Goal: Task Accomplishment & Management: Complete application form

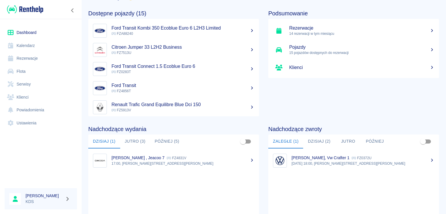
scroll to position [29, 0]
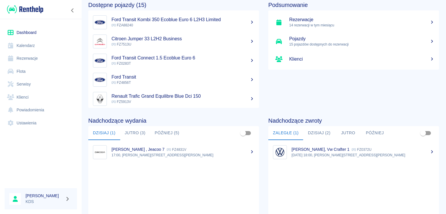
click at [180, 155] on p "17:00, [PERSON_NAME][STREET_ADDRESS][PERSON_NAME]" at bounding box center [182, 155] width 143 height 5
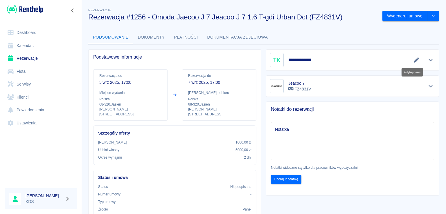
click at [413, 59] on icon "Edytuj dane" at bounding box center [416, 59] width 7 height 5
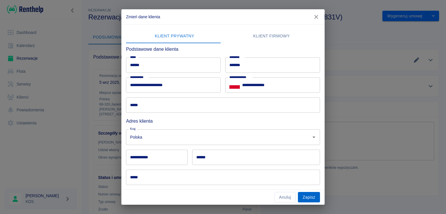
click at [316, 198] on button "Zapisz" at bounding box center [309, 197] width 22 height 11
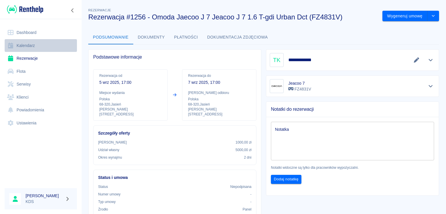
click at [35, 45] on link "Kalendarz" at bounding box center [41, 45] width 72 height 13
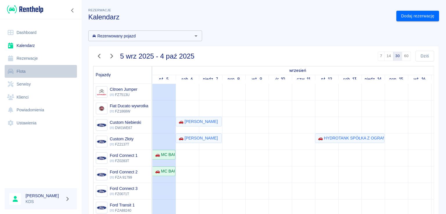
click at [32, 75] on link "Flota" at bounding box center [41, 71] width 72 height 13
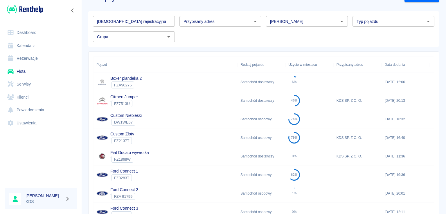
scroll to position [58, 0]
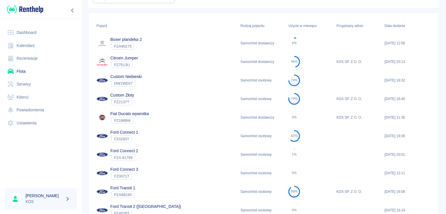
click at [143, 61] on div "Citroen Jumper ` FZ7513U" at bounding box center [165, 61] width 144 height 19
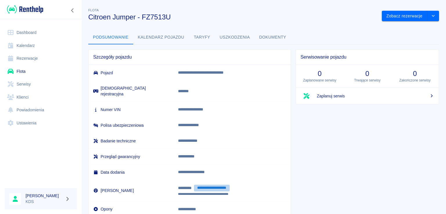
click at [213, 185] on button "**********" at bounding box center [212, 188] width 36 height 7
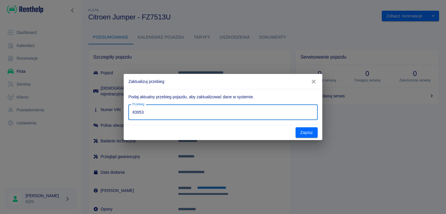
click at [160, 112] on input "83953" at bounding box center [222, 112] width 189 height 15
type input "84962"
click at [307, 131] on button "Zapisz" at bounding box center [306, 132] width 22 height 11
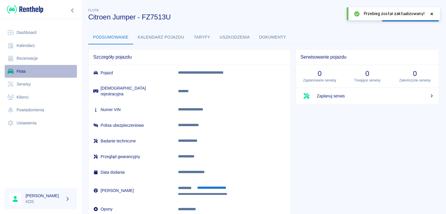
click at [31, 69] on link "Flota" at bounding box center [41, 71] width 72 height 13
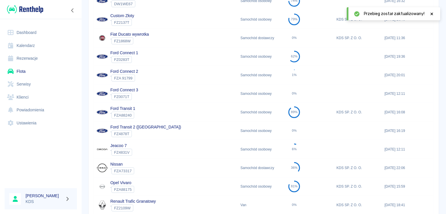
scroll to position [145, 0]
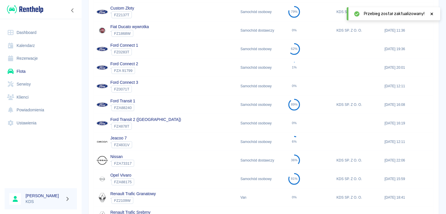
click at [165, 104] on div "Ford Transit 1 ` FZA88240" at bounding box center [165, 104] width 144 height 19
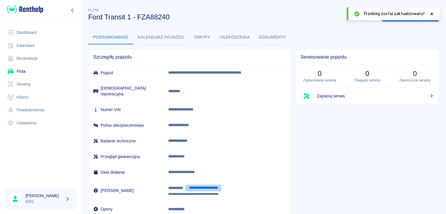
click at [205, 185] on button "**********" at bounding box center [203, 188] width 36 height 7
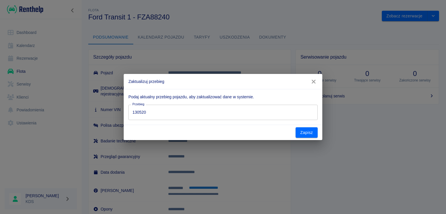
click at [189, 117] on input "130520" at bounding box center [222, 112] width 189 height 15
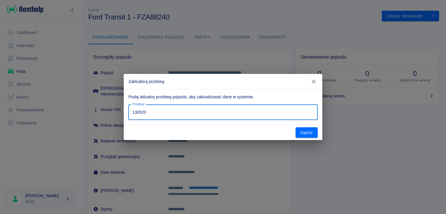
click at [189, 117] on input "130520" at bounding box center [222, 112] width 189 height 15
type input "130630"
click at [302, 131] on button "Zapisz" at bounding box center [306, 132] width 22 height 11
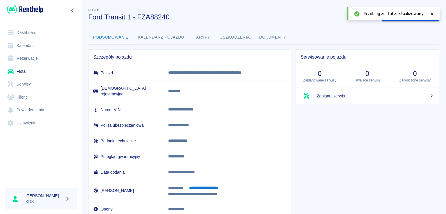
click at [39, 41] on link "Kalendarz" at bounding box center [41, 45] width 72 height 13
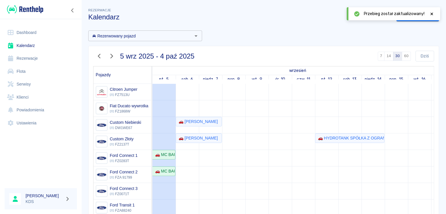
click at [40, 69] on link "Flota" at bounding box center [41, 71] width 72 height 13
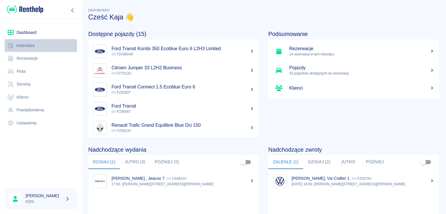
click at [44, 47] on link "Kalendarz" at bounding box center [41, 45] width 72 height 13
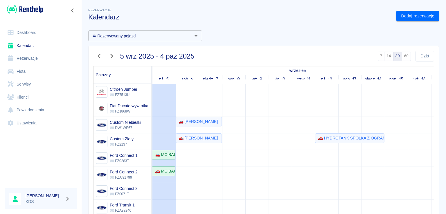
click at [273, 22] on div "Rezerwacje Kalendarz Dodaj rezerwację Rezerwowany pojazd Rezerwowany pojazd [DA…" at bounding box center [263, 153] width 364 height 303
click at [416, 15] on link "Dodaj rezerwację" at bounding box center [417, 16] width 43 height 11
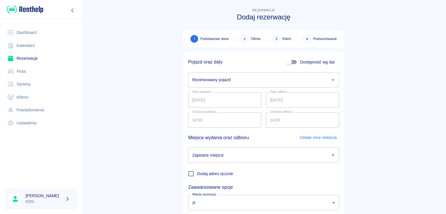
click at [278, 77] on input "Rezerwowany pojazd" at bounding box center [259, 80] width 137 height 10
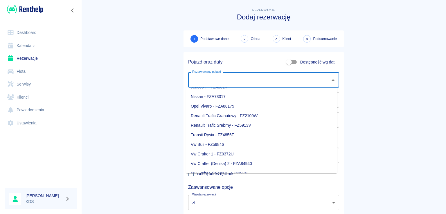
scroll to position [110, 0]
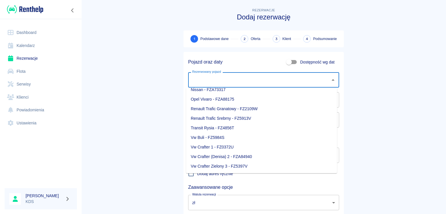
click at [225, 147] on li "Vw Crafter 1 - FZ0372U" at bounding box center [261, 147] width 151 height 10
type input "Vw Crafter 1 - FZ0372U"
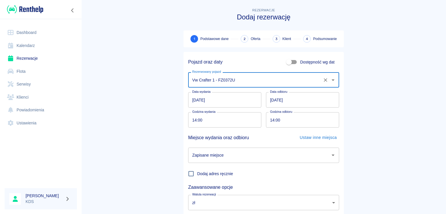
click at [233, 101] on input "[DATE]" at bounding box center [224, 99] width 73 height 15
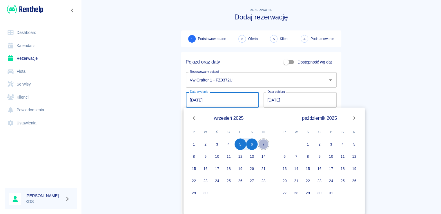
click at [264, 144] on button "7" at bounding box center [264, 144] width 12 height 12
type input "[DATE]"
type input "DD.MM.YYYY"
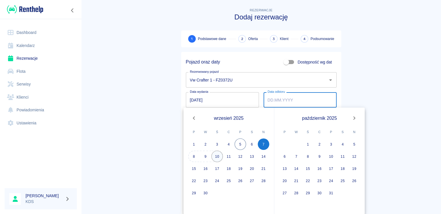
click at [217, 155] on button "10" at bounding box center [217, 157] width 12 height 12
type input "[DATE]"
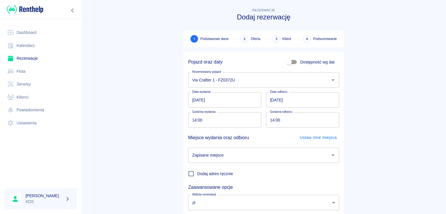
click at [229, 119] on input "14:00" at bounding box center [222, 119] width 69 height 15
type input "08:00"
click at [303, 118] on input "14:00" at bounding box center [300, 119] width 69 height 15
type input "08:00"
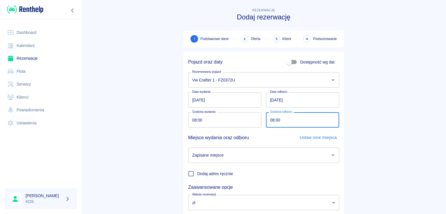
click at [264, 156] on input "Zapisane miejsce" at bounding box center [259, 155] width 137 height 10
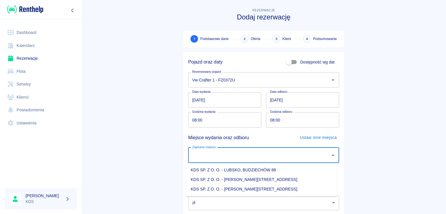
click at [263, 188] on li "KDS SP. Z O. O. - [PERSON_NAME][STREET_ADDRESS]" at bounding box center [261, 189] width 151 height 10
type input "KDS SP. Z O. O. - [PERSON_NAME][STREET_ADDRESS]"
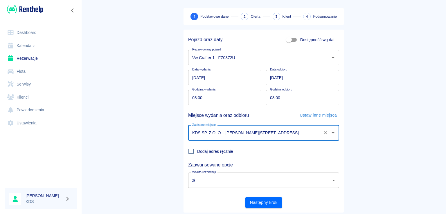
scroll to position [24, 0]
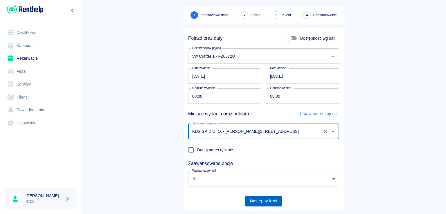
drag, startPoint x: 258, startPoint y: 201, endPoint x: 253, endPoint y: 197, distance: 6.2
click at [256, 200] on button "Następny krok" at bounding box center [263, 201] width 37 height 11
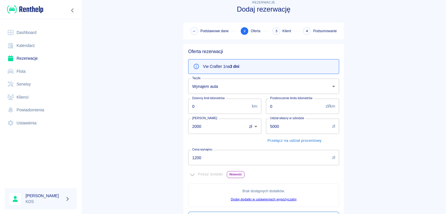
scroll to position [0, 0]
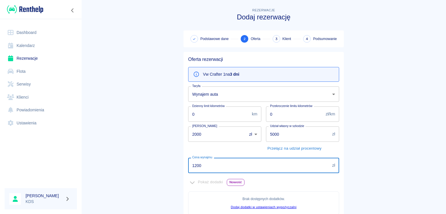
click at [258, 165] on input "1200" at bounding box center [259, 165] width 142 height 15
type input "3"
type input "900"
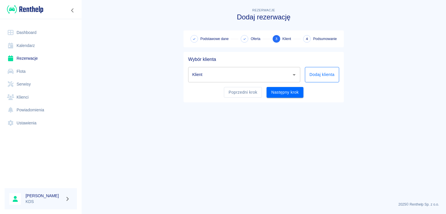
click at [320, 80] on button "Dodaj klienta" at bounding box center [322, 74] width 34 height 15
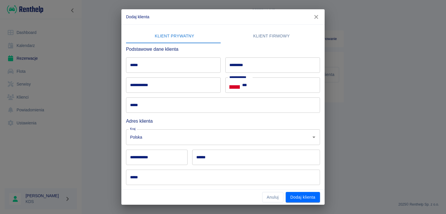
click at [163, 70] on input "*****" at bounding box center [173, 64] width 95 height 15
type input "******"
click at [273, 70] on input "*********" at bounding box center [272, 64] width 95 height 15
type input "********"
click at [157, 86] on input "**********" at bounding box center [173, 84] width 95 height 15
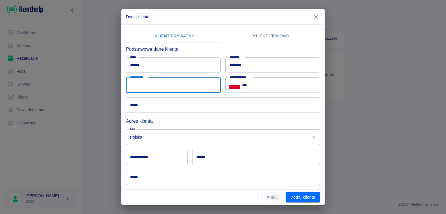
click at [305, 85] on input "***" at bounding box center [281, 84] width 78 height 15
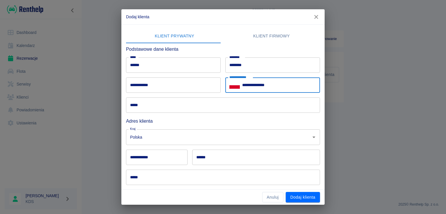
type input "**********"
click at [230, 101] on input "*****" at bounding box center [223, 104] width 194 height 15
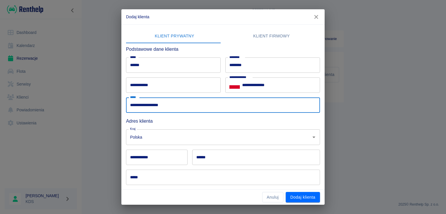
type input "**********"
click at [170, 156] on input "**********" at bounding box center [156, 157] width 61 height 15
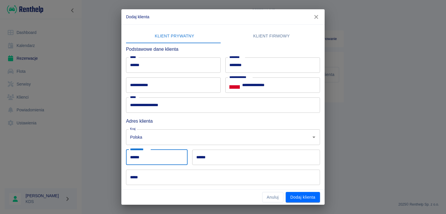
type input "******"
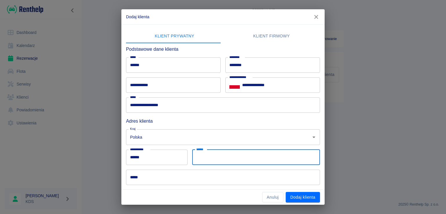
click at [196, 156] on input "******" at bounding box center [256, 157] width 128 height 15
type input "******"
click at [164, 175] on input "*****" at bounding box center [223, 177] width 194 height 15
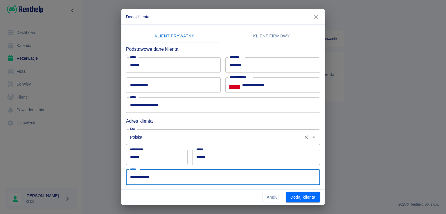
scroll to position [47, 0]
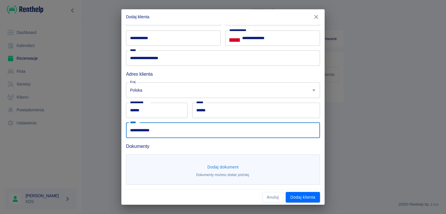
type input "**********"
click at [236, 163] on button "Dodaj dokument" at bounding box center [223, 167] width 36 height 11
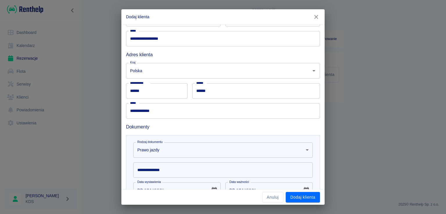
scroll to position [105, 0]
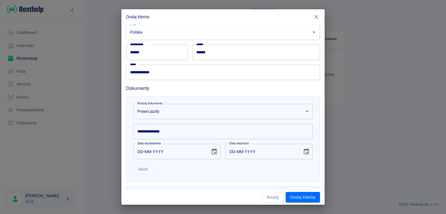
click at [175, 109] on body "**********" at bounding box center [223, 107] width 446 height 214
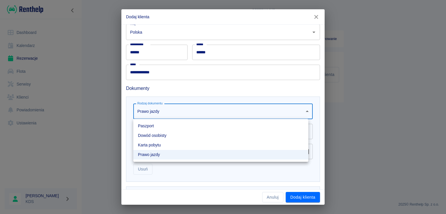
click at [167, 115] on div at bounding box center [223, 107] width 446 height 214
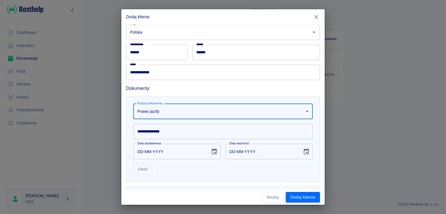
click at [174, 135] on input "**********" at bounding box center [222, 131] width 179 height 15
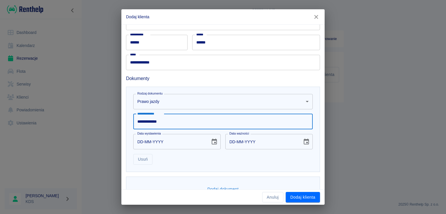
scroll to position [131, 0]
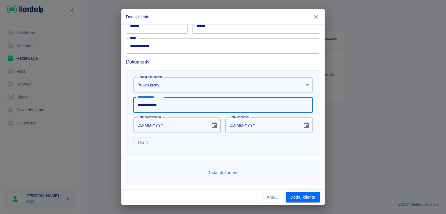
type input "**********"
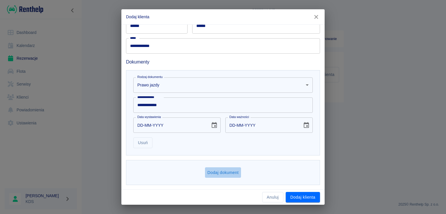
click at [224, 168] on button "Dodaj dokument" at bounding box center [223, 172] width 36 height 11
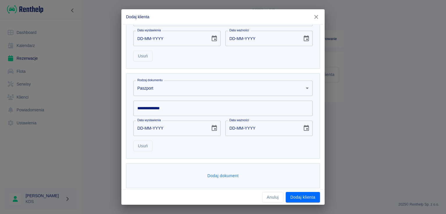
scroll to position [218, 0]
click at [240, 91] on body "**********" at bounding box center [223, 107] width 446 height 214
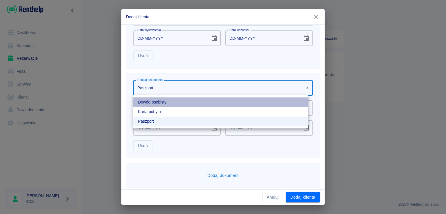
click at [164, 101] on li "Dowód osobisty" at bounding box center [220, 102] width 175 height 10
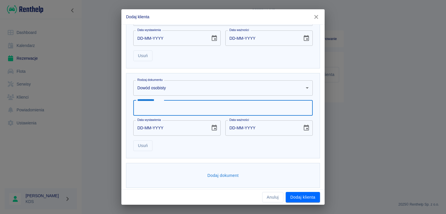
click at [174, 109] on input "**********" at bounding box center [222, 107] width 179 height 15
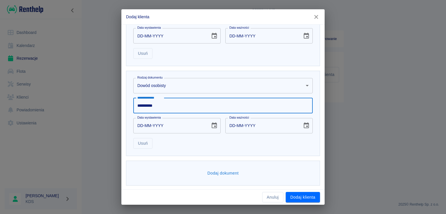
scroll to position [221, 0]
type input "**********"
click at [312, 194] on button "Dodaj klienta" at bounding box center [302, 197] width 34 height 11
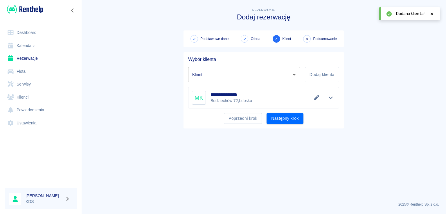
type input "[PERSON_NAME] ([PHONE_NUMBER])"
click at [279, 121] on button "Następny krok" at bounding box center [284, 118] width 37 height 11
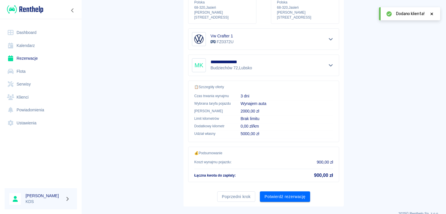
scroll to position [98, 0]
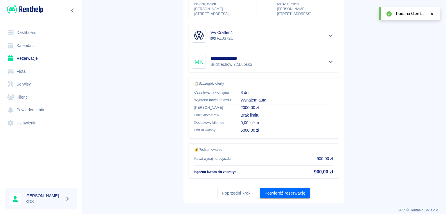
click at [280, 183] on div "Poprzedni krok Potwierdź rezerwację" at bounding box center [260, 190] width 155 height 15
click at [276, 188] on button "Potwierdź rezerwację" at bounding box center [285, 193] width 50 height 11
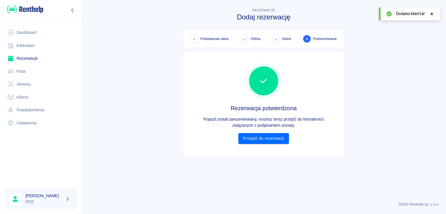
scroll to position [0, 0]
click at [264, 137] on link "Przejdź do rezerwacji" at bounding box center [263, 138] width 50 height 11
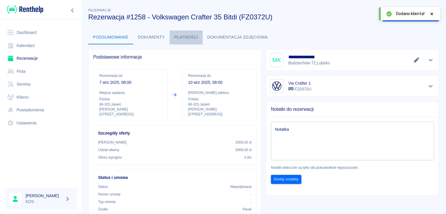
click at [175, 37] on button "Płatności" at bounding box center [185, 37] width 33 height 14
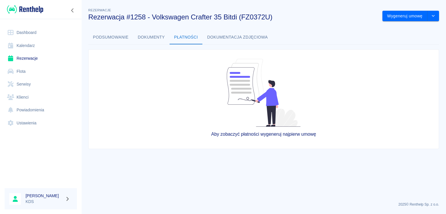
click at [164, 38] on button "Dokumenty" at bounding box center [151, 37] width 36 height 14
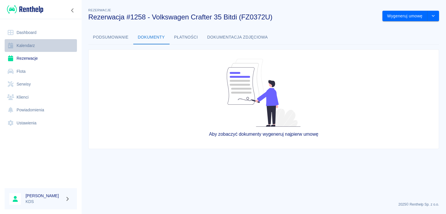
click at [26, 41] on link "Kalendarz" at bounding box center [41, 45] width 72 height 13
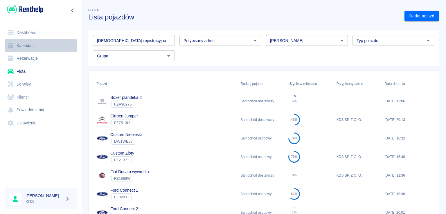
click at [46, 45] on link "Kalendarz" at bounding box center [41, 45] width 72 height 13
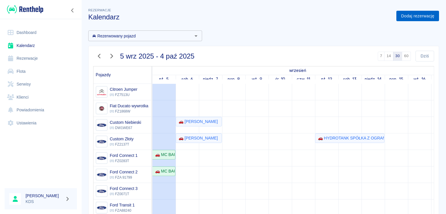
click at [425, 18] on link "Dodaj rezerwację" at bounding box center [417, 16] width 43 height 11
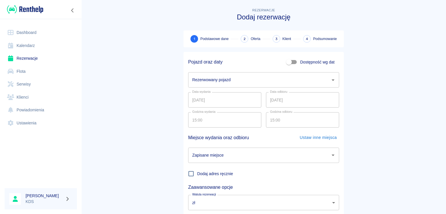
click at [246, 78] on input "Rezerwowany pojazd" at bounding box center [259, 80] width 137 height 10
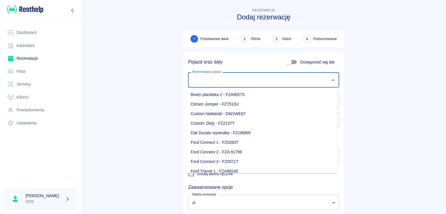
drag, startPoint x: 236, startPoint y: 142, endPoint x: 236, endPoint y: 126, distance: 16.5
click at [236, 142] on li "Ford Connect 1 - FZ0283T" at bounding box center [261, 143] width 151 height 10
type input "Ford Connect 1 - FZ0283T"
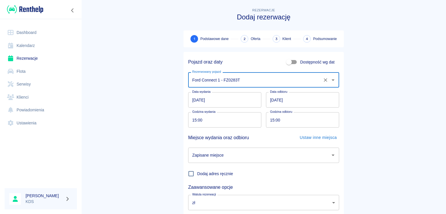
click at [228, 104] on input "05.09.2025" at bounding box center [224, 99] width 73 height 15
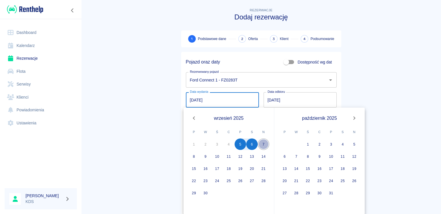
click at [265, 145] on button "7" at bounding box center [264, 144] width 12 height 12
type input "[DATE]"
type input "DD.MM.YYYY"
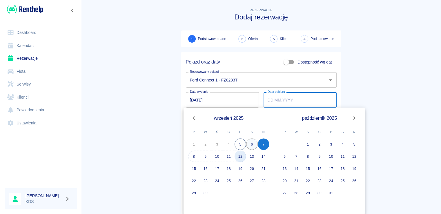
click at [242, 158] on button "12" at bounding box center [241, 157] width 12 height 12
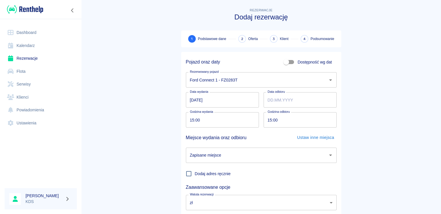
type input "12.09.2025"
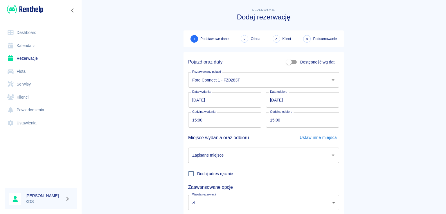
click at [245, 121] on input "15:00" at bounding box center [222, 119] width 69 height 15
type input "12:00"
click at [294, 115] on input "15:00" at bounding box center [300, 119] width 69 height 15
type input "12:00"
click at [268, 157] on input "Zapisane miejsce" at bounding box center [259, 155] width 137 height 10
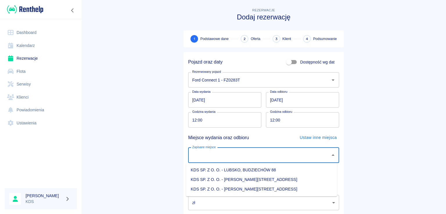
click at [257, 187] on li "KDS SP. Z O. O. - [PERSON_NAME][STREET_ADDRESS]" at bounding box center [261, 189] width 151 height 10
type input "KDS SP. Z O. O. - [PERSON_NAME][STREET_ADDRESS]"
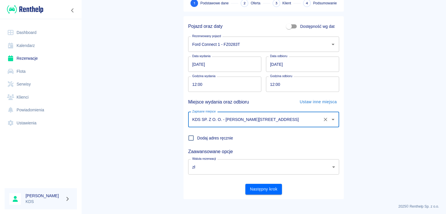
scroll to position [38, 0]
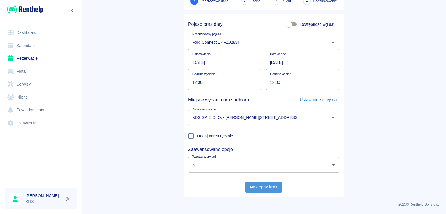
click at [254, 187] on button "Następny krok" at bounding box center [263, 187] width 37 height 11
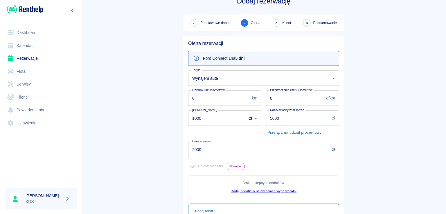
scroll to position [29, 0]
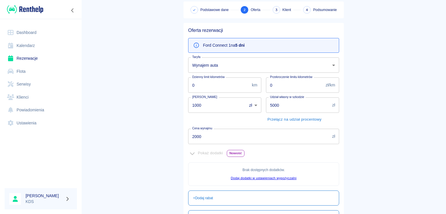
click at [243, 138] on input "2000" at bounding box center [259, 136] width 142 height 15
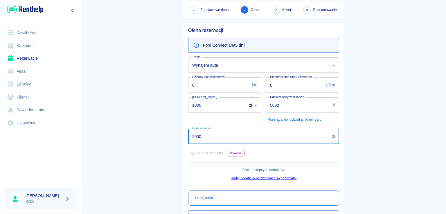
click at [243, 138] on input "2000" at bounding box center [259, 136] width 142 height 15
type input "2"
type input "922.5"
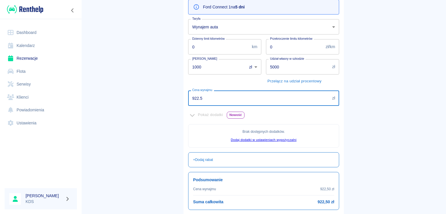
scroll to position [113, 0]
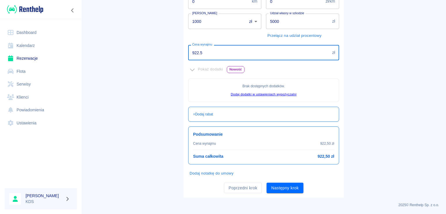
click at [285, 190] on button "Następny krok" at bounding box center [284, 188] width 37 height 11
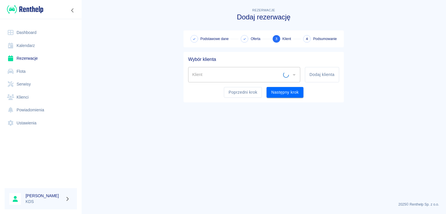
scroll to position [0, 0]
click at [323, 74] on button "Dodaj klienta" at bounding box center [322, 74] width 34 height 15
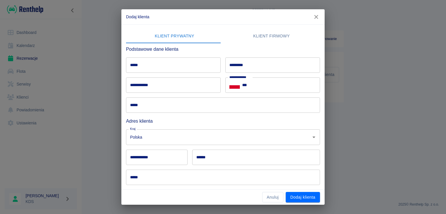
drag, startPoint x: 322, startPoint y: 15, endPoint x: 320, endPoint y: 16, distance: 3.0
click at [321, 15] on h2 "Dodaj klienta" at bounding box center [222, 16] width 203 height 15
drag, startPoint x: 320, startPoint y: 16, endPoint x: 314, endPoint y: 21, distance: 7.3
click at [318, 14] on button "button" at bounding box center [316, 17] width 12 height 11
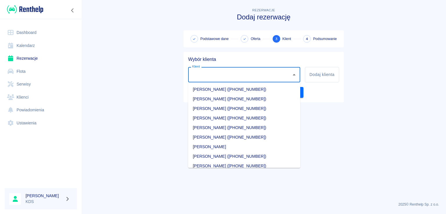
click at [235, 72] on input "Klient" at bounding box center [240, 75] width 98 height 10
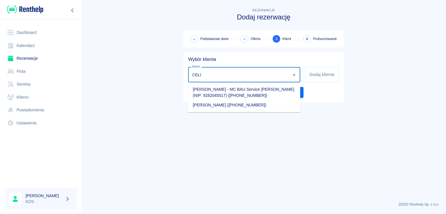
click at [265, 86] on li "Maciej Celiński - MC BAU Service Maciej Celiński (NIP: 9282045017) (+4872342448…" at bounding box center [244, 93] width 112 height 16
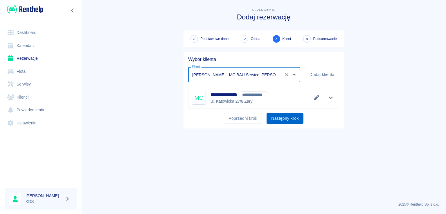
type input "Maciej Celiński - MC BAU Service Maciej Celiński (NIP: 9282045017) (+4872342448…"
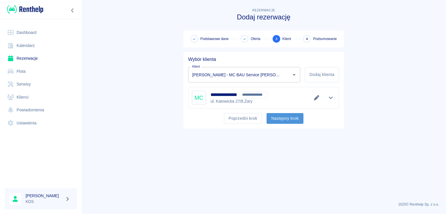
click at [285, 117] on button "Następny krok" at bounding box center [284, 118] width 37 height 11
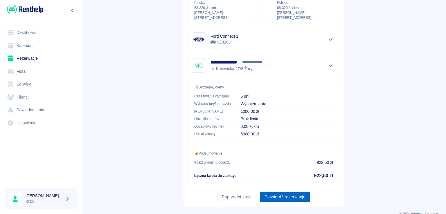
scroll to position [98, 0]
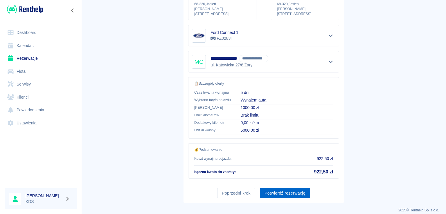
drag, startPoint x: 295, startPoint y: 192, endPoint x: 296, endPoint y: 189, distance: 3.0
click at [295, 191] on div "Poprzedni krok Potwierdź rezerwację" at bounding box center [260, 190] width 155 height 15
click at [296, 188] on button "Potwierdź rezerwację" at bounding box center [285, 193] width 50 height 11
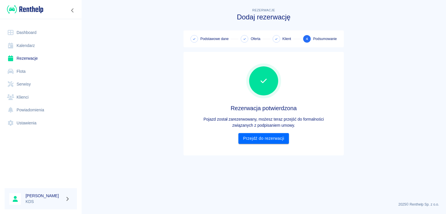
scroll to position [0, 0]
click at [280, 136] on link "Przejdź do rezerwacji" at bounding box center [263, 138] width 50 height 11
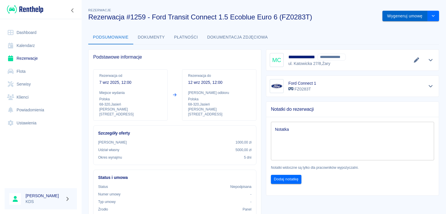
click at [404, 18] on button "Wygeneruj umowę" at bounding box center [404, 16] width 45 height 11
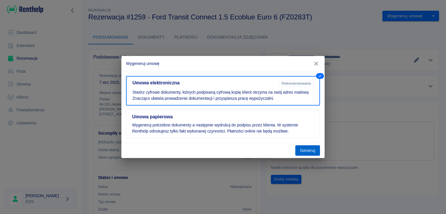
click at [306, 150] on button "Generuj" at bounding box center [307, 150] width 25 height 11
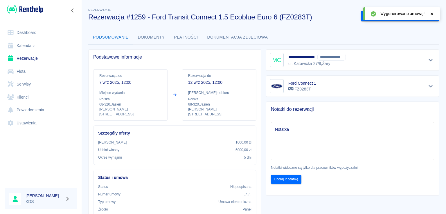
click at [433, 14] on icon at bounding box center [431, 14] width 5 height 4
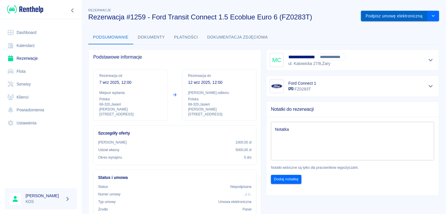
click at [383, 19] on button "Podpisz umowę elektroniczną" at bounding box center [394, 16] width 66 height 11
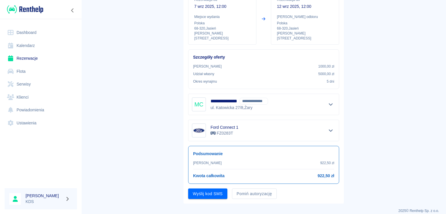
scroll to position [68, 0]
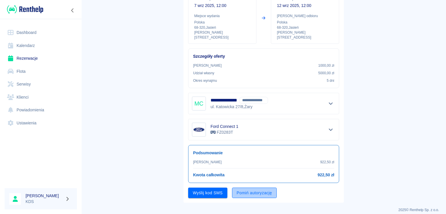
click at [242, 192] on button "Pomiń autoryzację" at bounding box center [254, 193] width 45 height 11
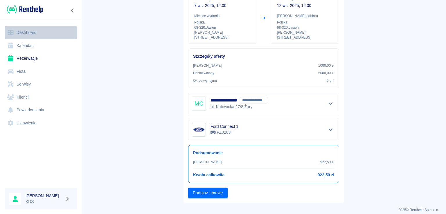
click at [25, 37] on link "Dashboard" at bounding box center [41, 32] width 72 height 13
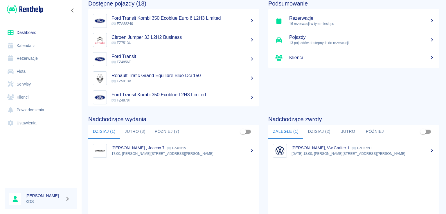
scroll to position [29, 0]
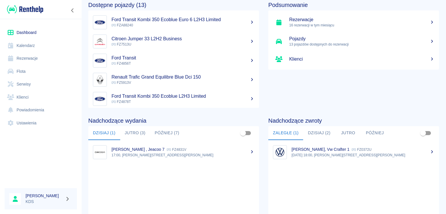
drag, startPoint x: 226, startPoint y: 177, endPoint x: 223, endPoint y: 173, distance: 4.7
click at [225, 175] on ul "Tomasz Kubiak , Jeacoo 7 FZ4831V 17:00, Jasień, Sienkiewicza 52" at bounding box center [173, 198] width 171 height 117
click at [268, 81] on div "Podsumowanie Rezerwacje 16 rezerwacji w tym miesiącu Pojazdy 13 pojazdów dostęp…" at bounding box center [349, 50] width 180 height 116
click at [316, 137] on button "Dzisiaj (2)" at bounding box center [319, 133] width 32 height 14
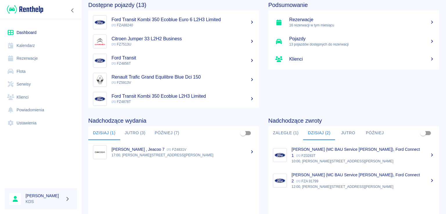
click at [290, 130] on button "Zaległe (1)" at bounding box center [285, 133] width 35 height 14
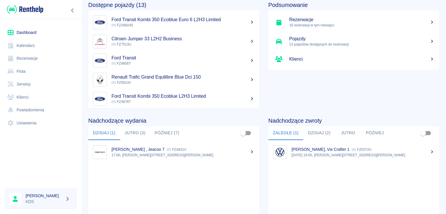
click at [32, 42] on link "Kalendarz" at bounding box center [41, 45] width 72 height 13
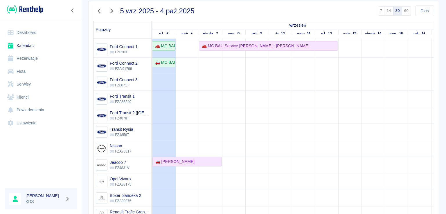
scroll to position [53, 0]
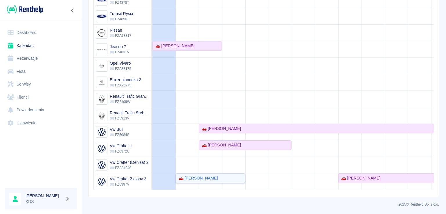
click at [194, 175] on div "🚗 [PERSON_NAME]" at bounding box center [196, 178] width 41 height 6
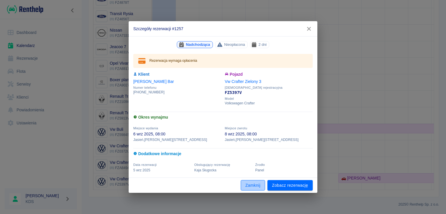
click at [249, 187] on button "Zamknij" at bounding box center [252, 185] width 24 height 11
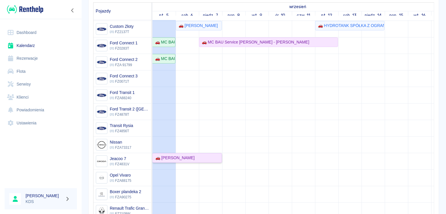
click at [166, 158] on div "🚗 [PERSON_NAME]" at bounding box center [173, 158] width 41 height 6
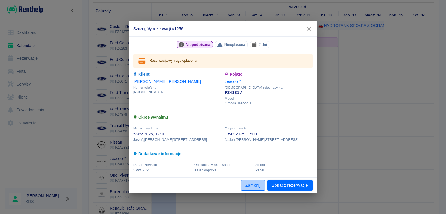
click at [249, 188] on button "Zamknij" at bounding box center [252, 185] width 24 height 11
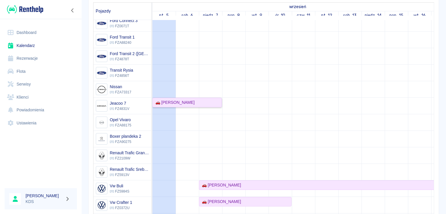
scroll to position [119, 0]
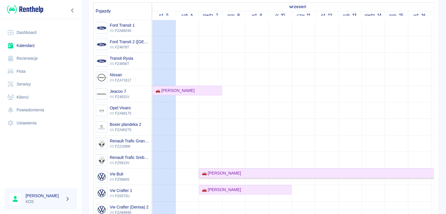
click at [255, 170] on div "🚗 [PERSON_NAME]" at bounding box center [326, 173] width 254 height 6
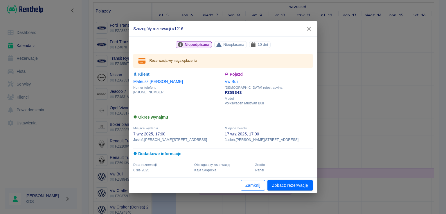
click at [258, 182] on button "Zamknij" at bounding box center [252, 185] width 24 height 11
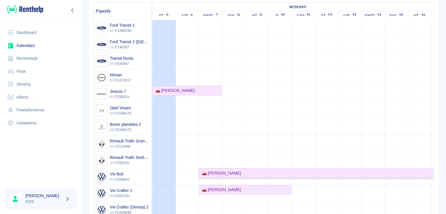
click at [220, 170] on div "🚗 [PERSON_NAME]" at bounding box center [219, 173] width 41 height 6
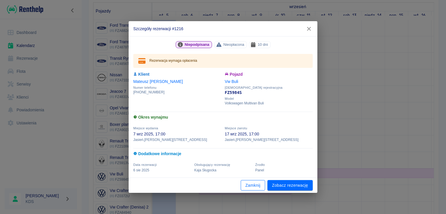
click at [254, 188] on button "Zamknij" at bounding box center [252, 185] width 24 height 11
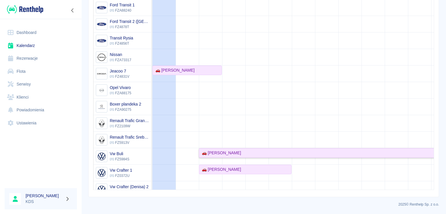
scroll to position [32, 0]
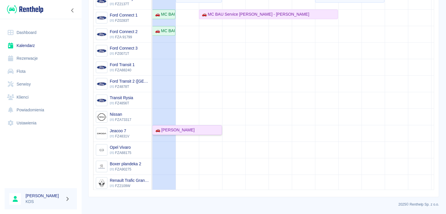
click at [176, 129] on div "🚗 [PERSON_NAME]" at bounding box center [173, 130] width 41 height 6
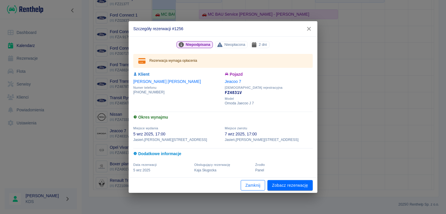
click at [258, 188] on button "Zamknij" at bounding box center [252, 185] width 24 height 11
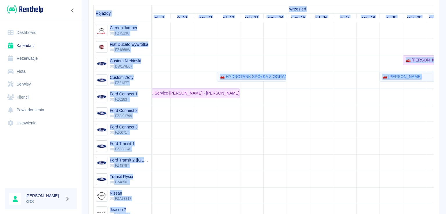
scroll to position [0, 145]
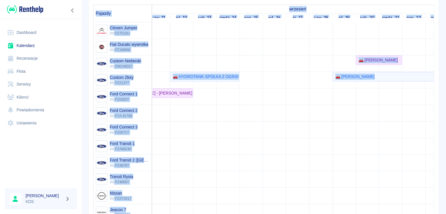
drag, startPoint x: 429, startPoint y: 85, endPoint x: 426, endPoint y: 95, distance: 10.9
click at [426, 96] on div "5 wrz 2025 - 4 paź 2025 7 14 30 60 Dziś Pojazdy wrzesień październik pt., 5 sob…" at bounding box center [263, 114] width 350 height 259
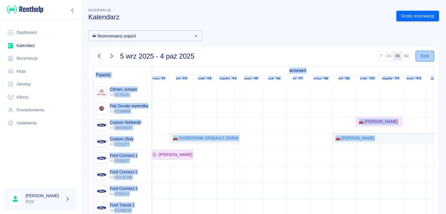
click at [415, 55] on button "Dziś" at bounding box center [424, 56] width 19 height 11
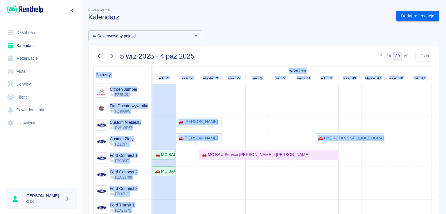
click at [240, 71] on div "wrzesień" at bounding box center [453, 70] width 603 height 8
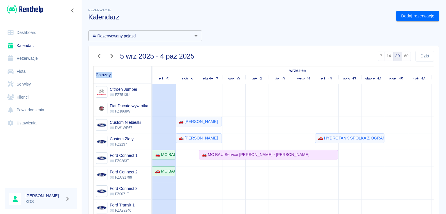
click at [240, 71] on div "wrzesień" at bounding box center [453, 70] width 603 height 8
click at [240, 70] on div "wrzesień" at bounding box center [453, 70] width 603 height 8
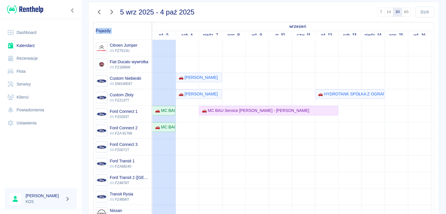
scroll to position [45, 0]
click at [42, 59] on link "Rezerwacje" at bounding box center [41, 58] width 72 height 13
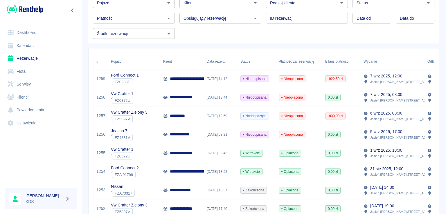
scroll to position [36, 0]
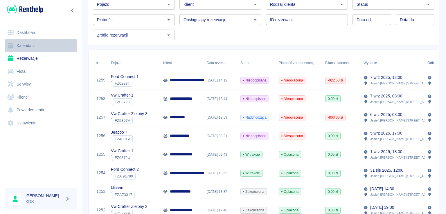
click at [33, 42] on link "Kalendarz" at bounding box center [41, 45] width 72 height 13
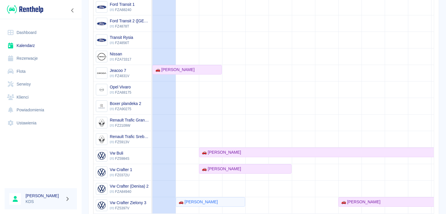
scroll to position [82, 0]
